Goal: Task Accomplishment & Management: Manage account settings

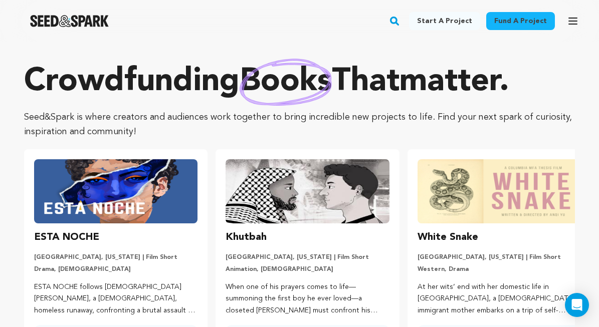
click at [575, 22] on icon "button" at bounding box center [573, 21] width 8 height 6
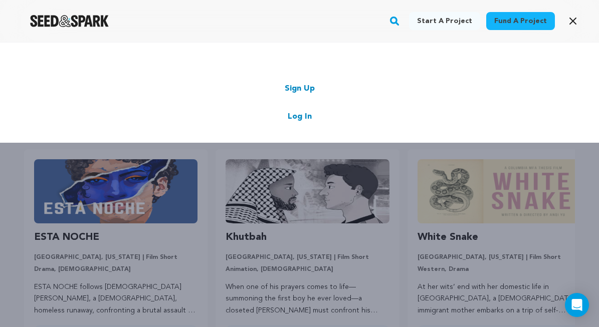
click at [297, 114] on link "Log In" at bounding box center [300, 117] width 24 height 12
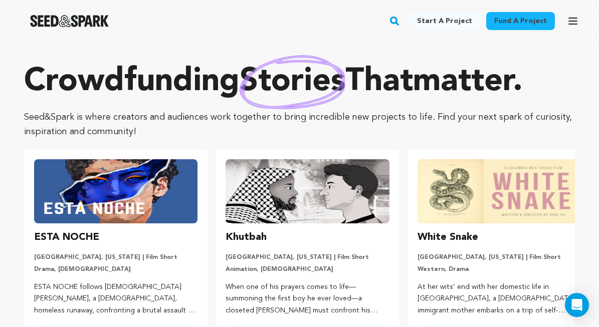
click at [569, 20] on icon "button" at bounding box center [573, 21] width 12 height 12
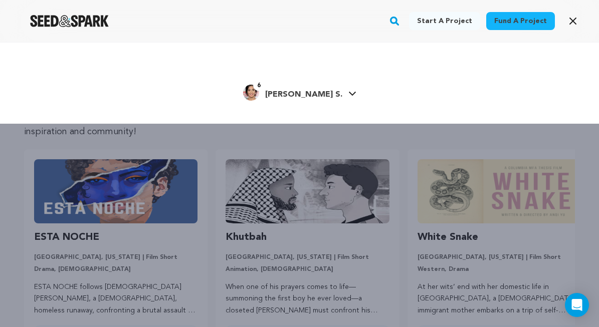
click at [321, 89] on link "6 Kehl S. Kehl S." at bounding box center [299, 92] width 113 height 18
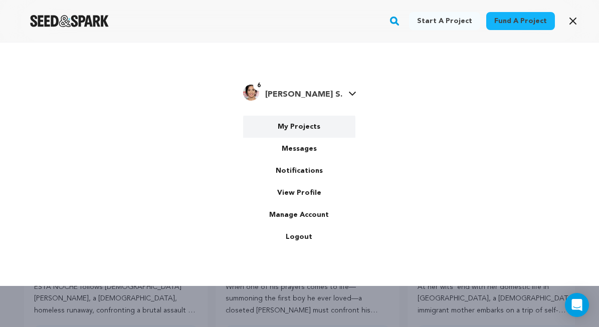
click at [298, 124] on link "My Projects" at bounding box center [299, 127] width 112 height 22
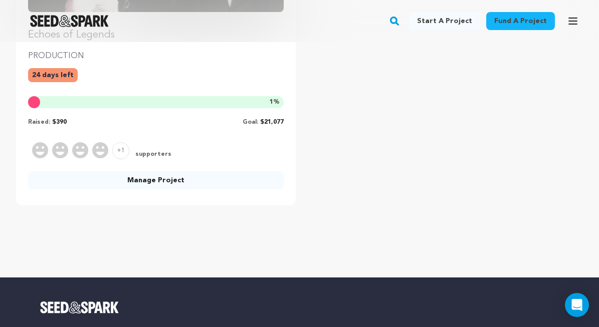
scroll to position [346, 0]
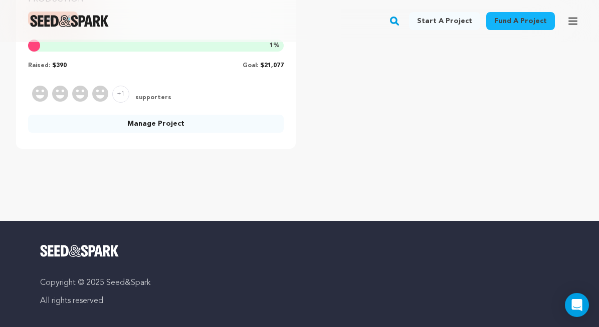
click at [158, 122] on link "Manage Project" at bounding box center [156, 124] width 256 height 18
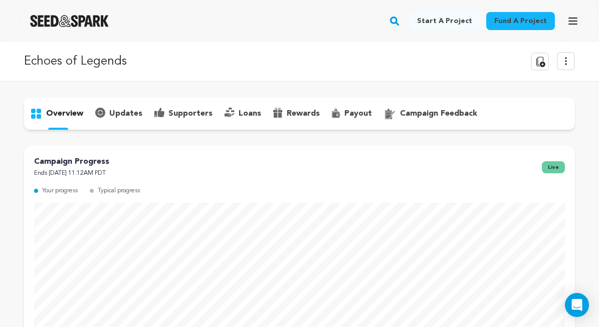
click at [566, 63] on icon at bounding box center [566, 61] width 12 height 12
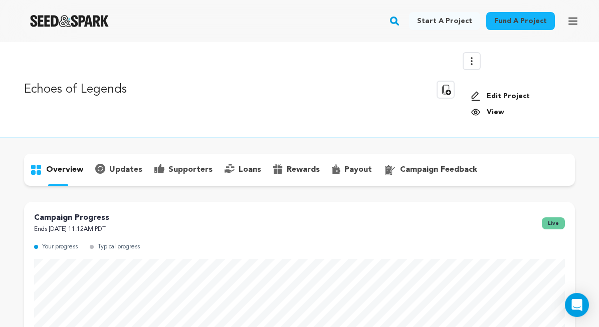
click at [501, 94] on link "Edit Project" at bounding box center [519, 96] width 96 height 10
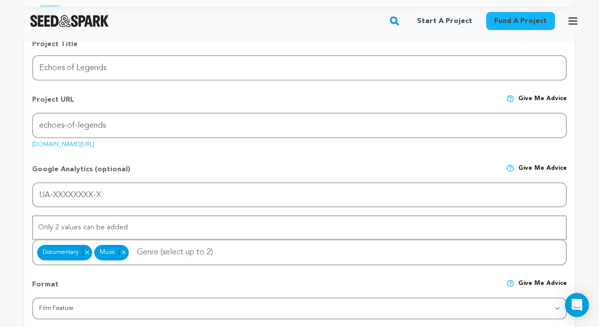
scroll to position [81, 0]
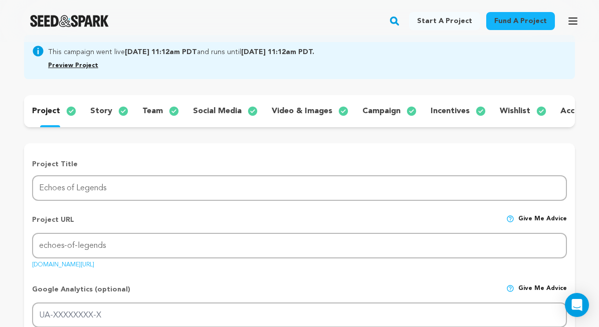
click at [519, 108] on p "wishlist" at bounding box center [515, 111] width 31 height 12
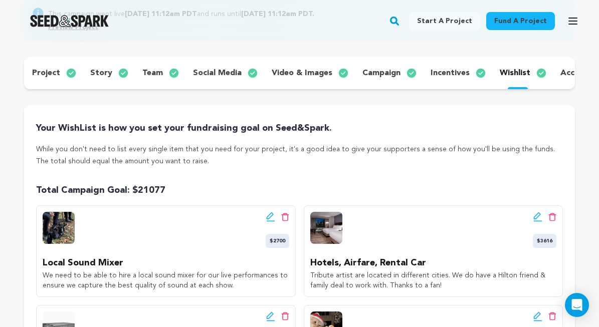
scroll to position [114, 0]
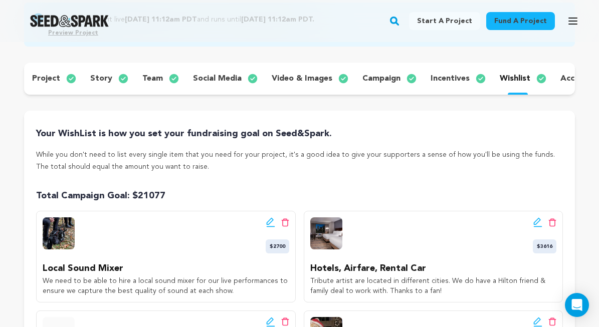
click at [269, 225] on icon at bounding box center [270, 223] width 9 height 10
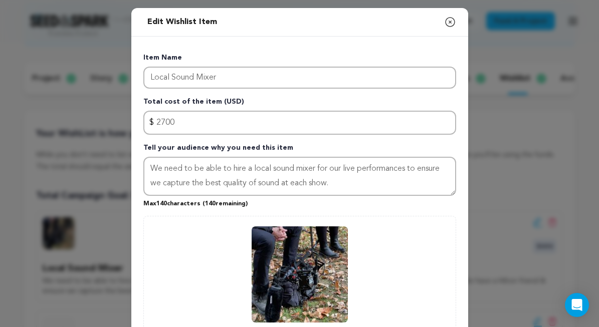
click at [447, 23] on icon "button" at bounding box center [450, 22] width 12 height 12
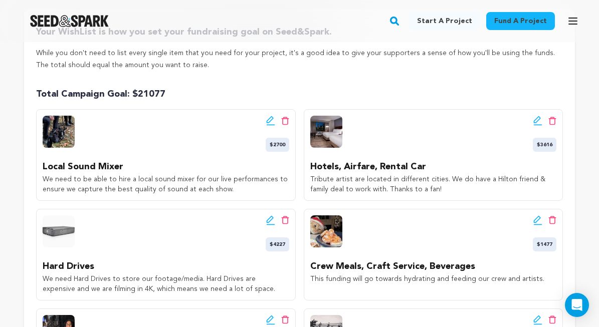
scroll to position [216, 0]
click at [267, 222] on icon at bounding box center [269, 219] width 7 height 7
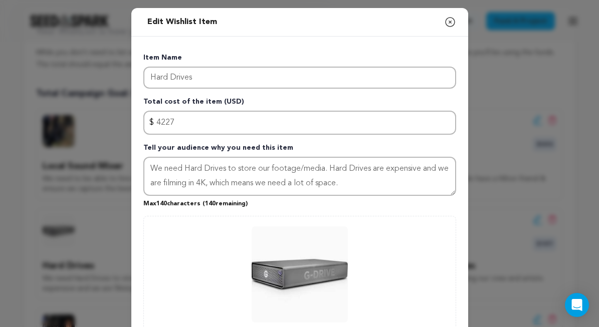
click at [454, 22] on icon "button" at bounding box center [450, 22] width 12 height 12
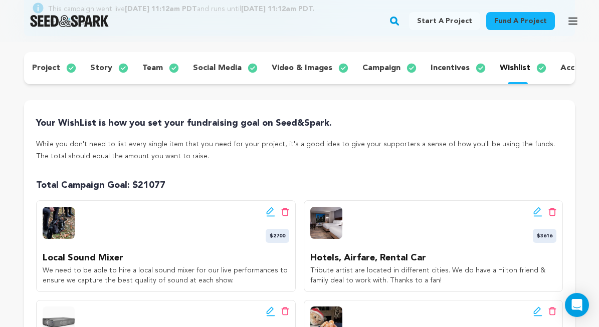
scroll to position [154, 0]
